Goal: Check status: Check status

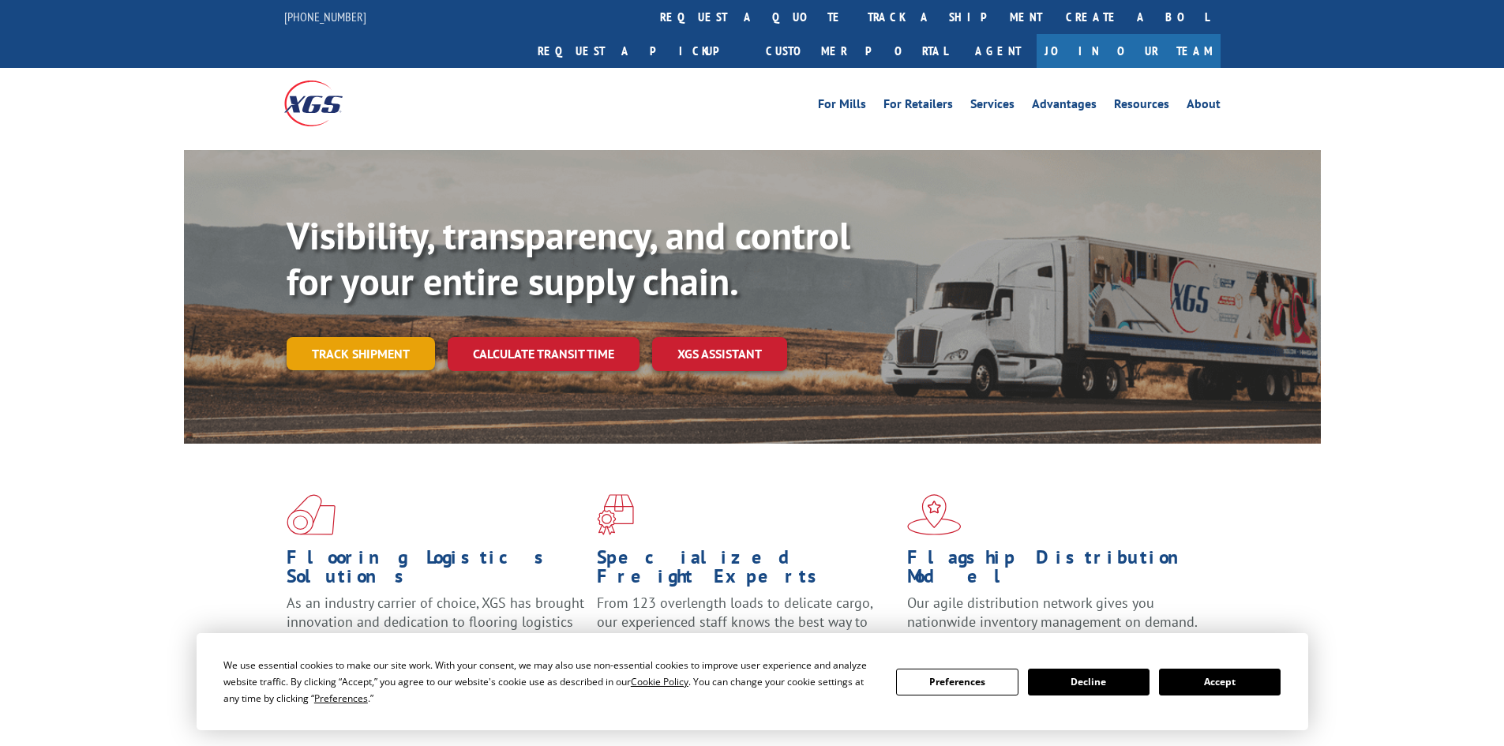
click at [377, 337] on link "Track shipment" at bounding box center [361, 353] width 148 height 33
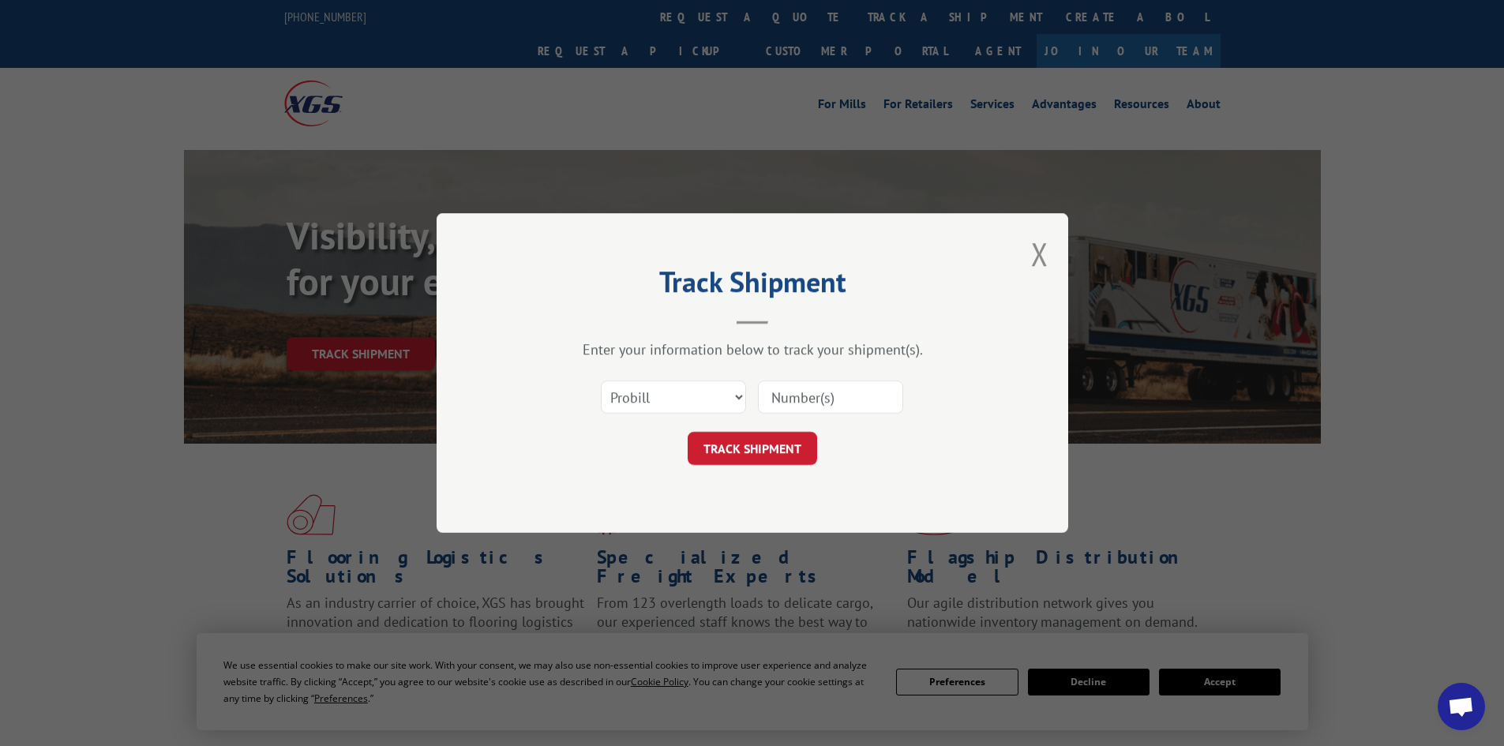
click at [809, 403] on input at bounding box center [830, 396] width 145 height 33
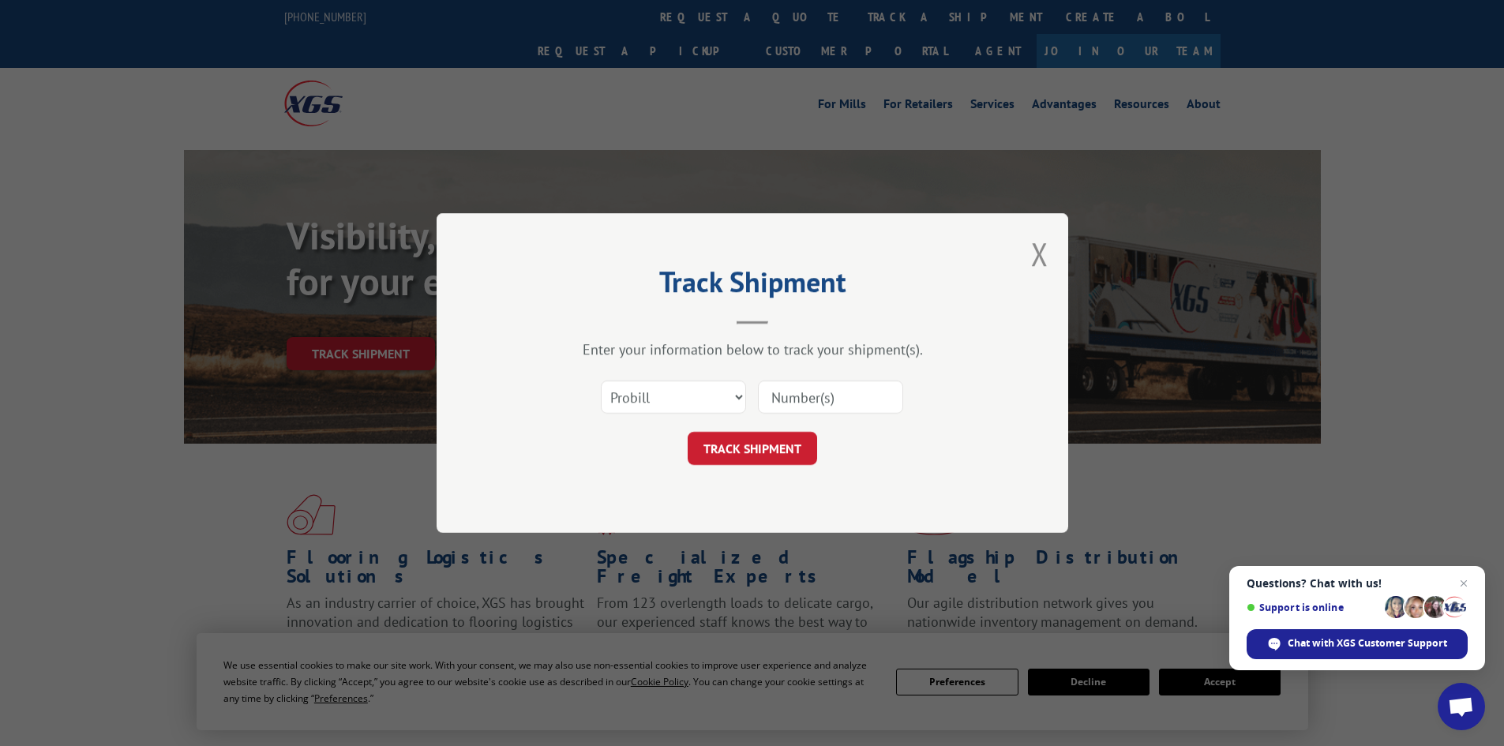
paste input "17095601"
type input "17095601"
click at [728, 459] on button "TRACK SHIPMENT" at bounding box center [752, 448] width 129 height 33
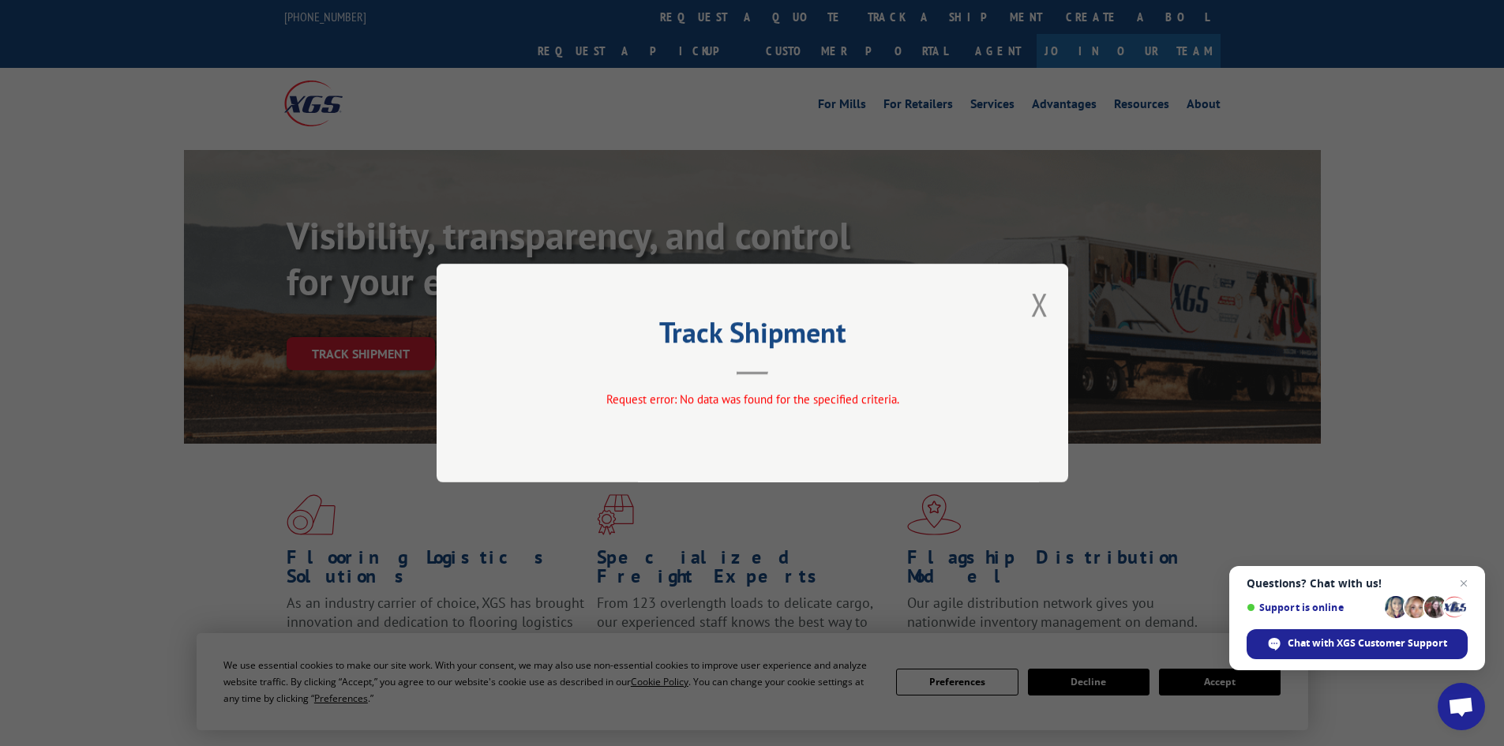
click at [1048, 301] on div "Track Shipment Request error: No data was found for the specified criteria." at bounding box center [753, 373] width 632 height 219
click at [1040, 303] on button "Close modal" at bounding box center [1039, 304] width 17 height 42
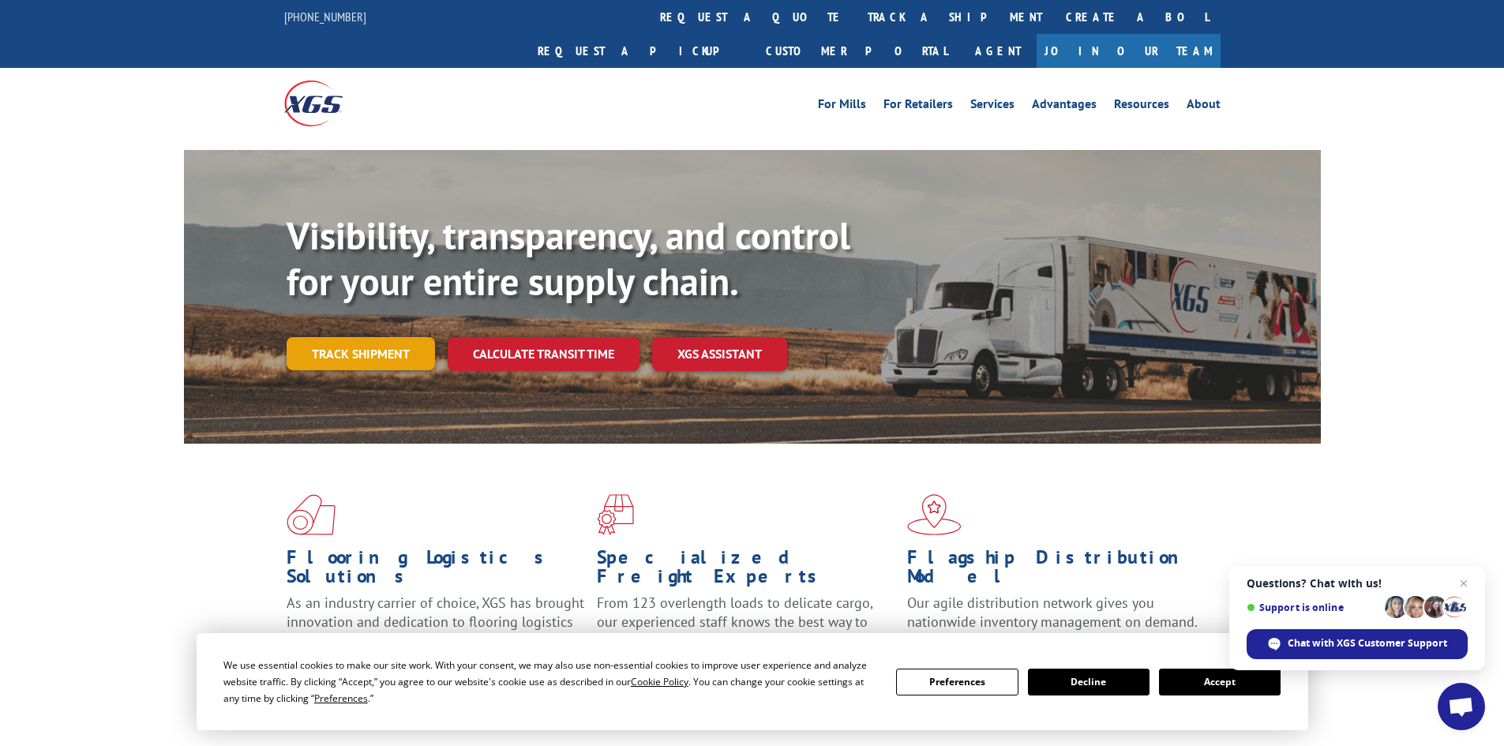
click at [348, 337] on link "Track shipment" at bounding box center [361, 353] width 148 height 33
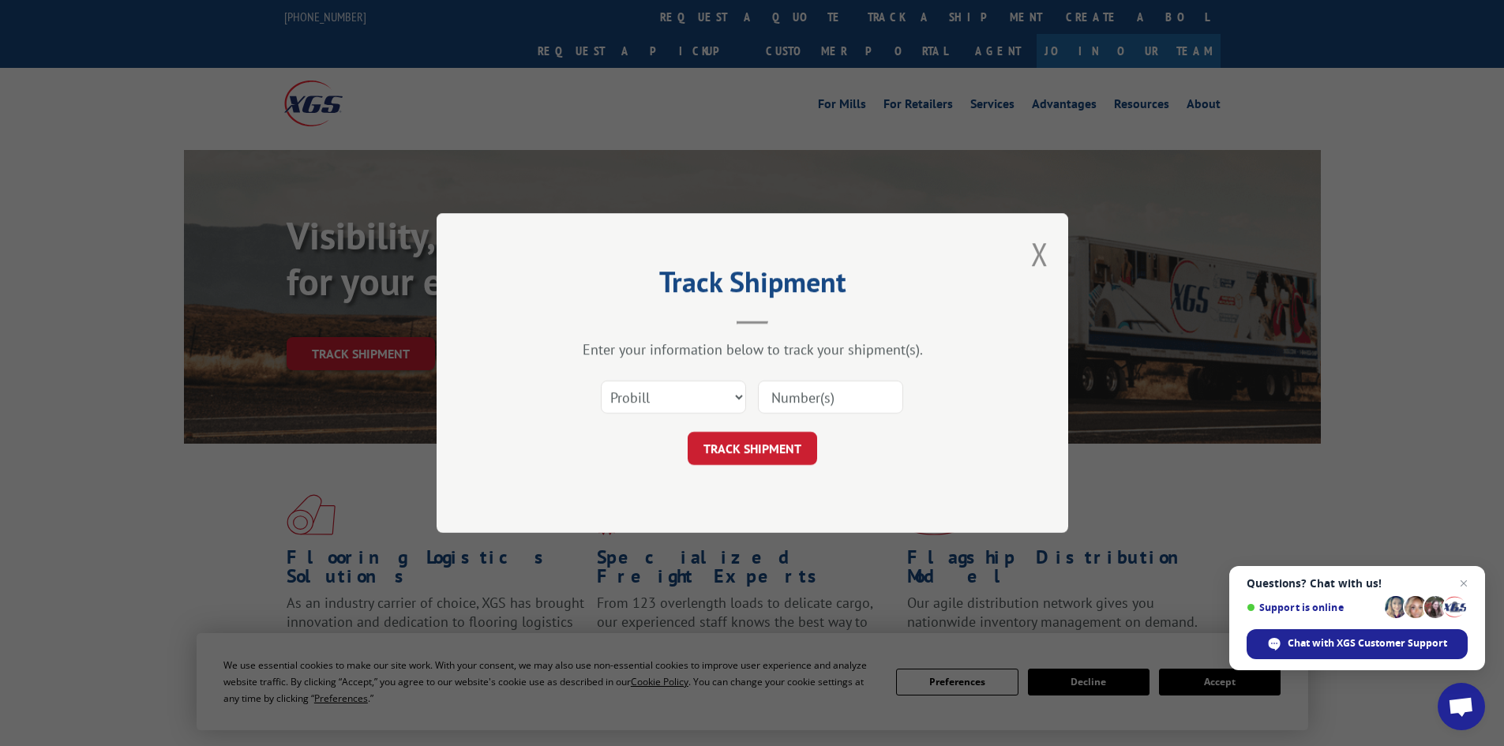
click at [808, 402] on input at bounding box center [830, 396] width 145 height 33
paste input "made new door in H 366736 short in width but [PERSON_NAME], that will work. Nee…"
type input "made new door in H 366736 short in width but [PERSON_NAME], that will work. Nee…"
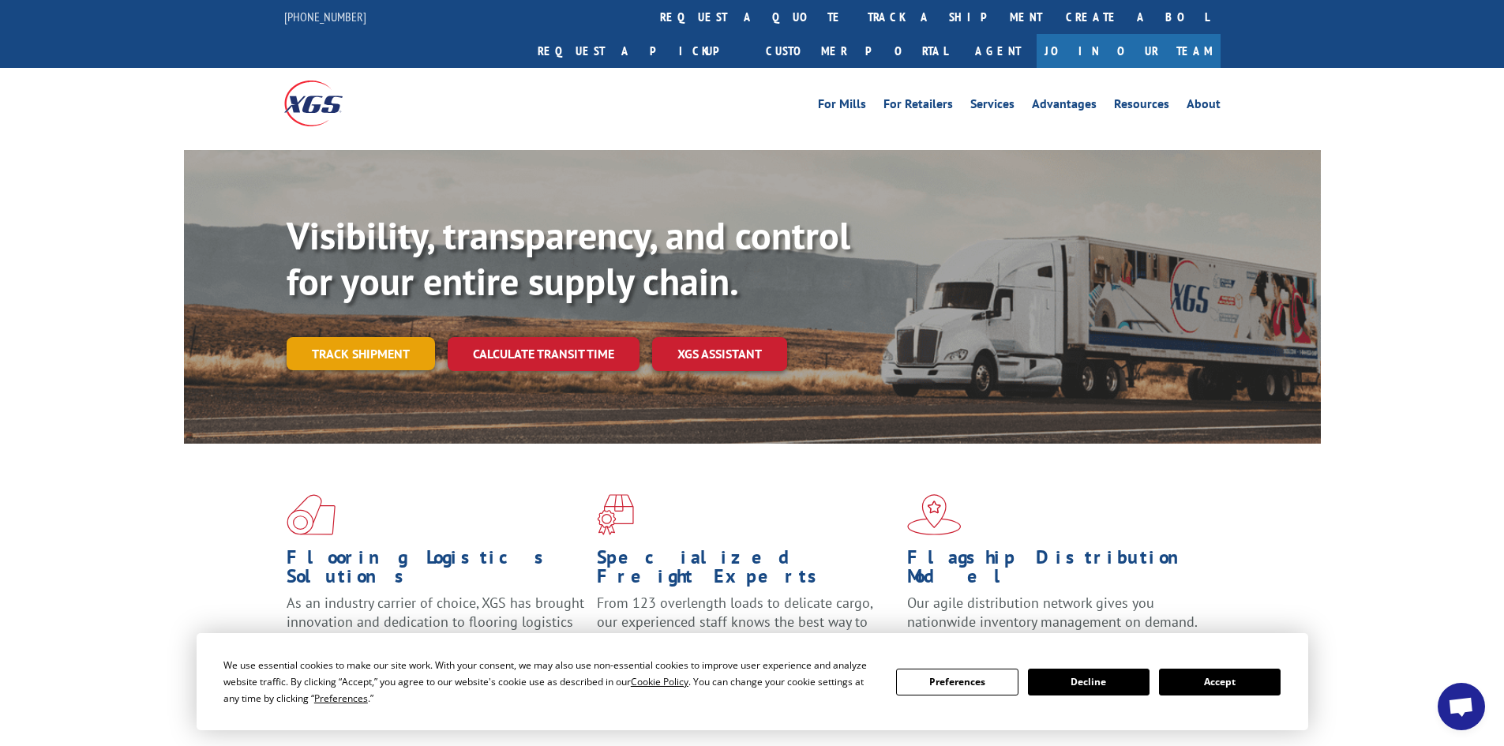
click at [380, 337] on link "Track shipment" at bounding box center [361, 353] width 148 height 33
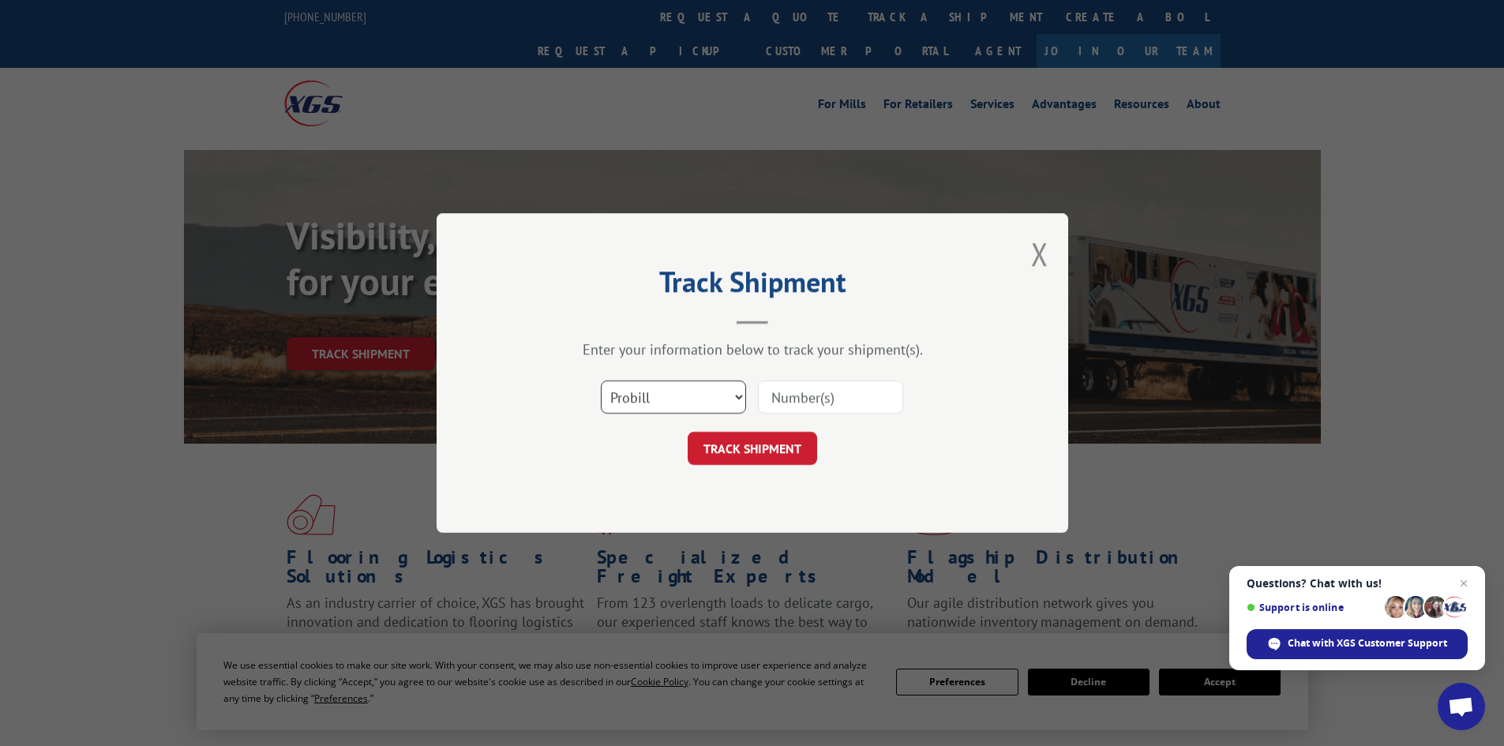
click at [623, 393] on select "Select category... Probill BOL PO" at bounding box center [673, 396] width 145 height 33
select select "bol"
click at [601, 380] on select "Select category... Probill BOL PO" at bounding box center [673, 396] width 145 height 33
paste input "5195290"
type input "5195290"
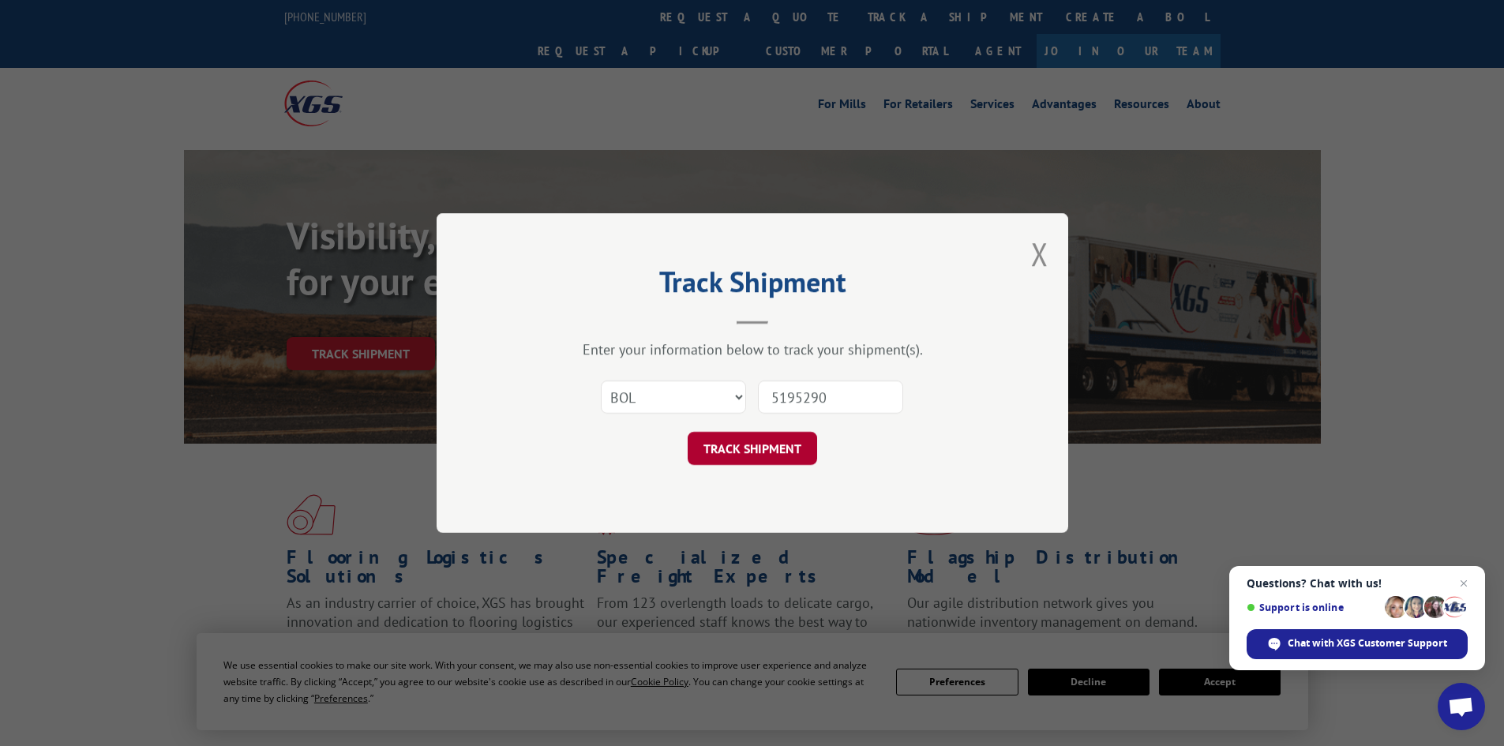
click at [765, 444] on button "TRACK SHIPMENT" at bounding box center [752, 448] width 129 height 33
